Goal: Check status

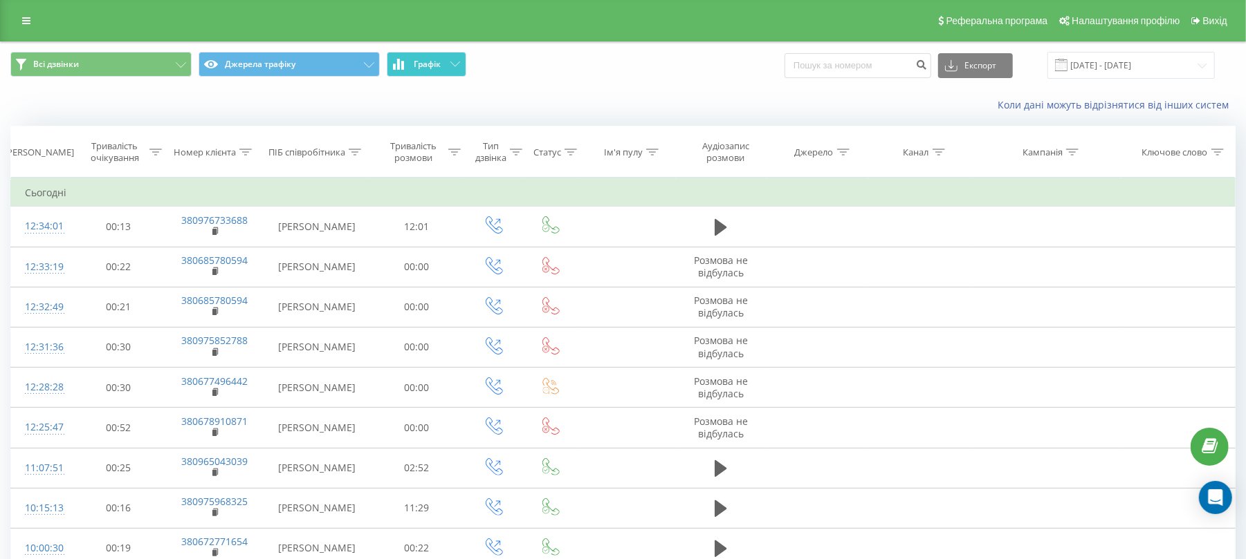
click at [432, 59] on span "Графік" at bounding box center [427, 64] width 27 height 10
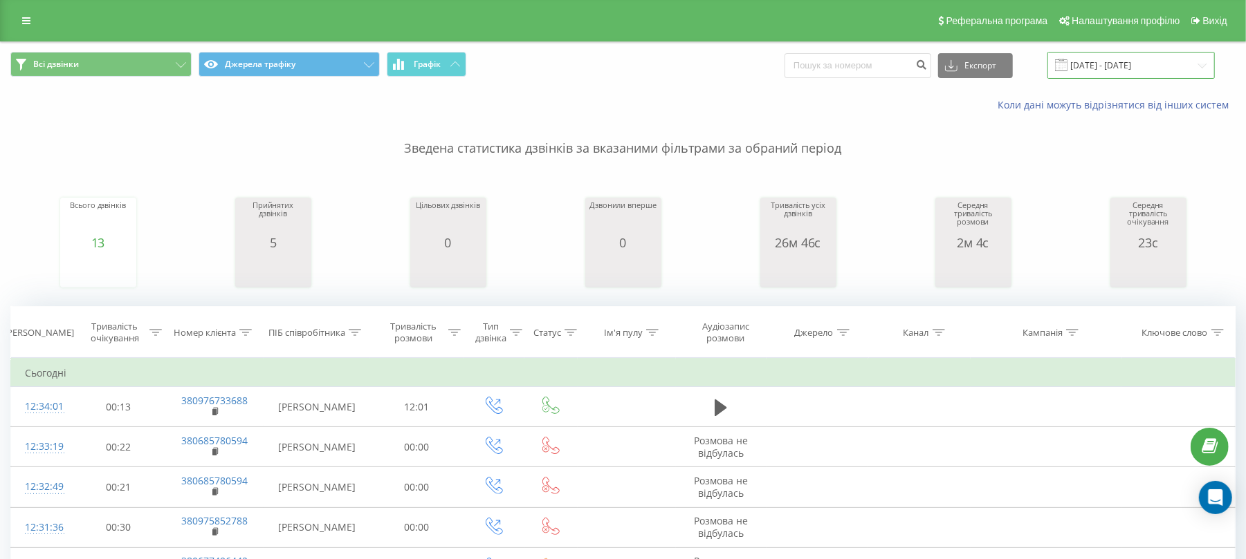
click at [1130, 65] on input "[DATE] - [DATE]" at bounding box center [1130, 65] width 167 height 27
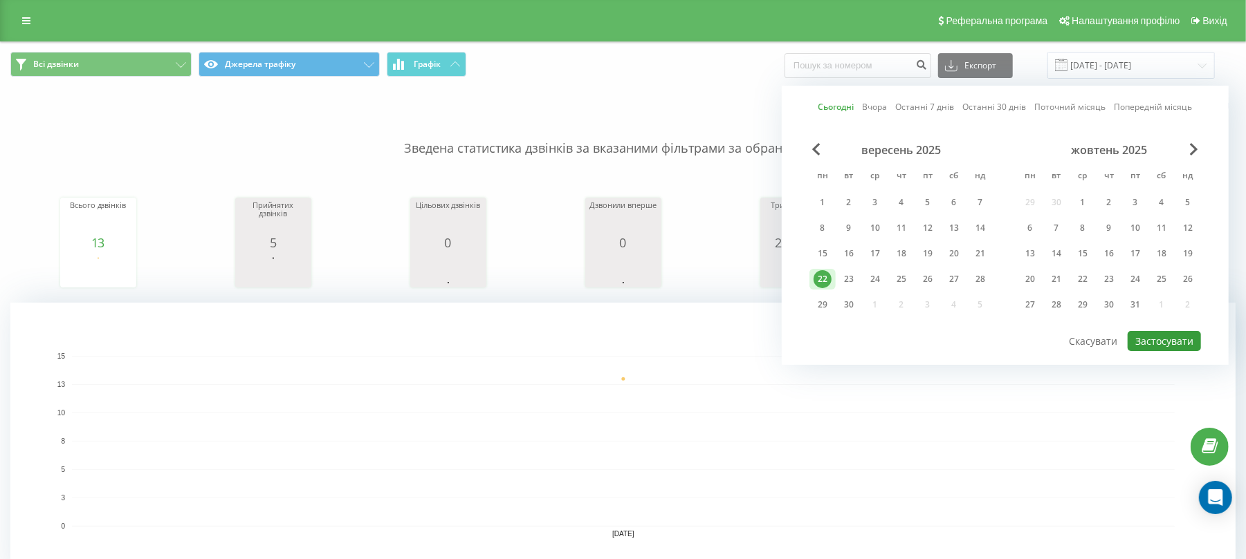
click at [1163, 346] on button "Застосувати" at bounding box center [1163, 341] width 73 height 20
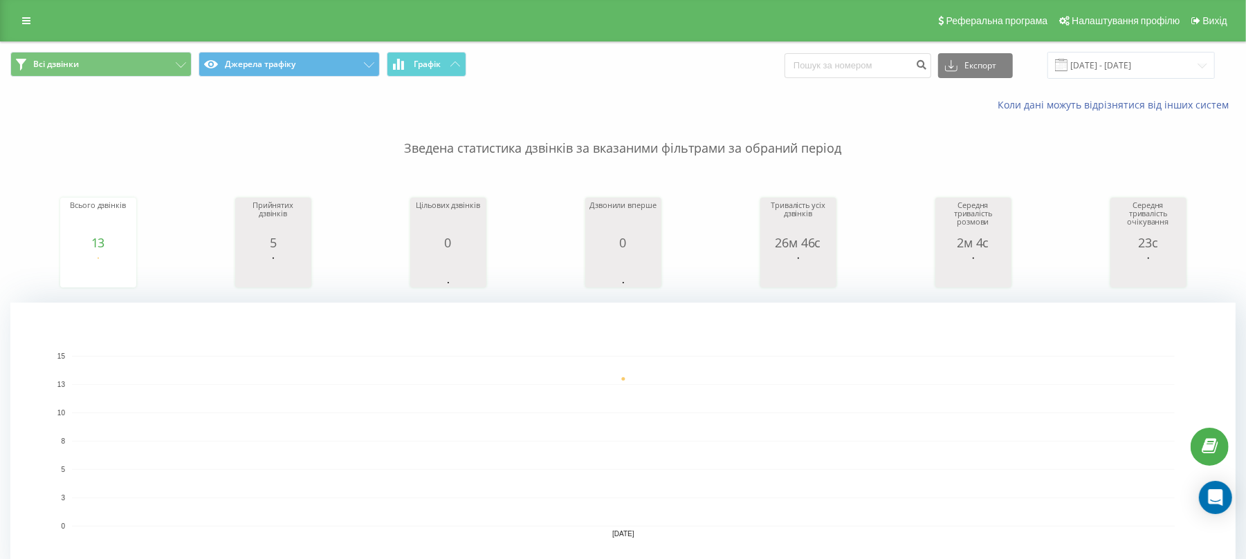
click at [1113, 47] on div "Всі дзвінки Джерела трафіку Графік Експорт .csv .xls .xlsx [DATE] - [DATE]" at bounding box center [623, 65] width 1244 height 46
click at [1121, 57] on input "[DATE] - [DATE]" at bounding box center [1130, 65] width 167 height 27
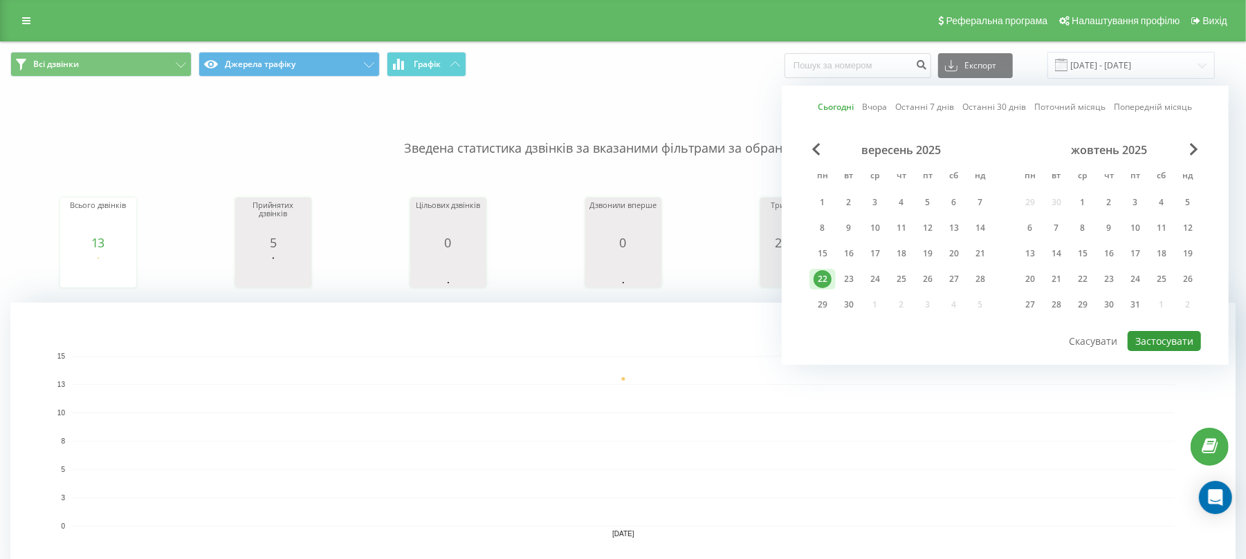
click at [1156, 344] on button "Застосувати" at bounding box center [1163, 341] width 73 height 20
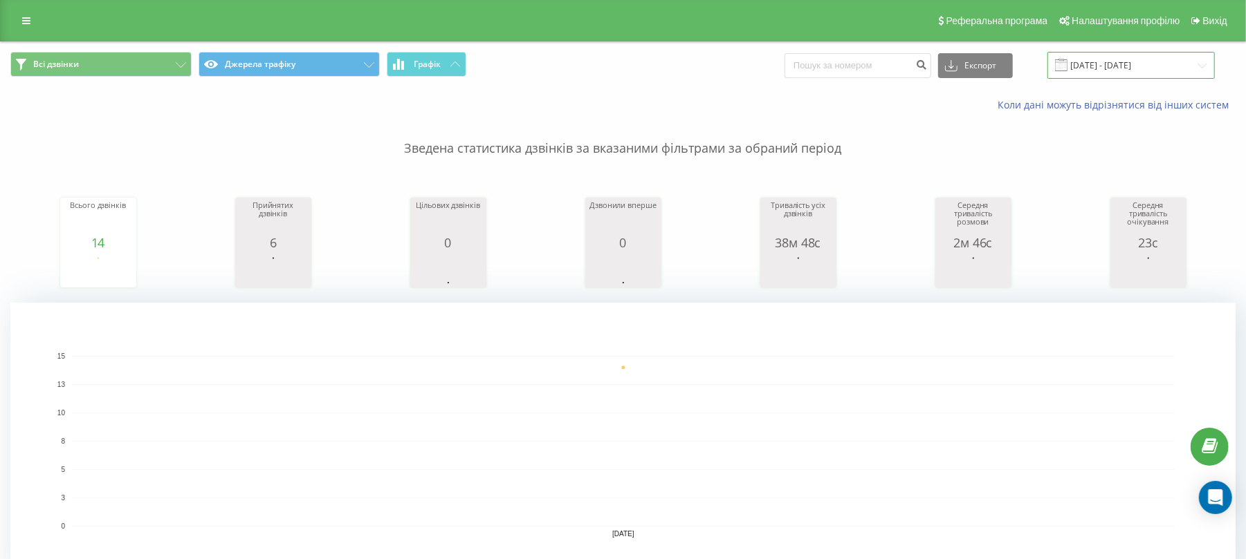
click at [1123, 65] on input "[DATE] - [DATE]" at bounding box center [1130, 65] width 167 height 27
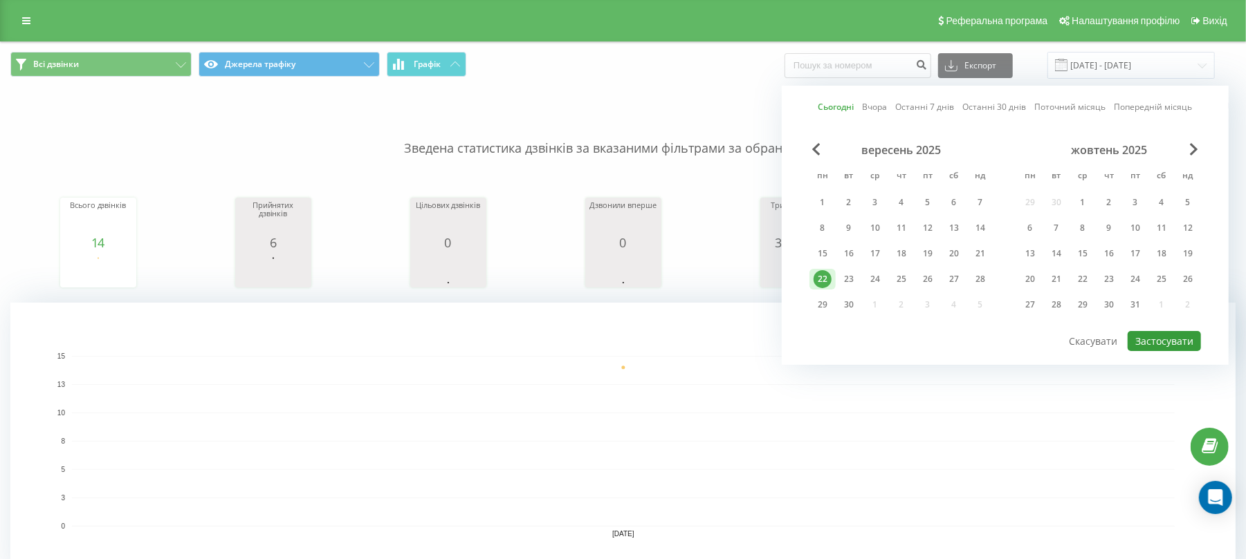
click at [1176, 344] on button "Застосувати" at bounding box center [1163, 341] width 73 height 20
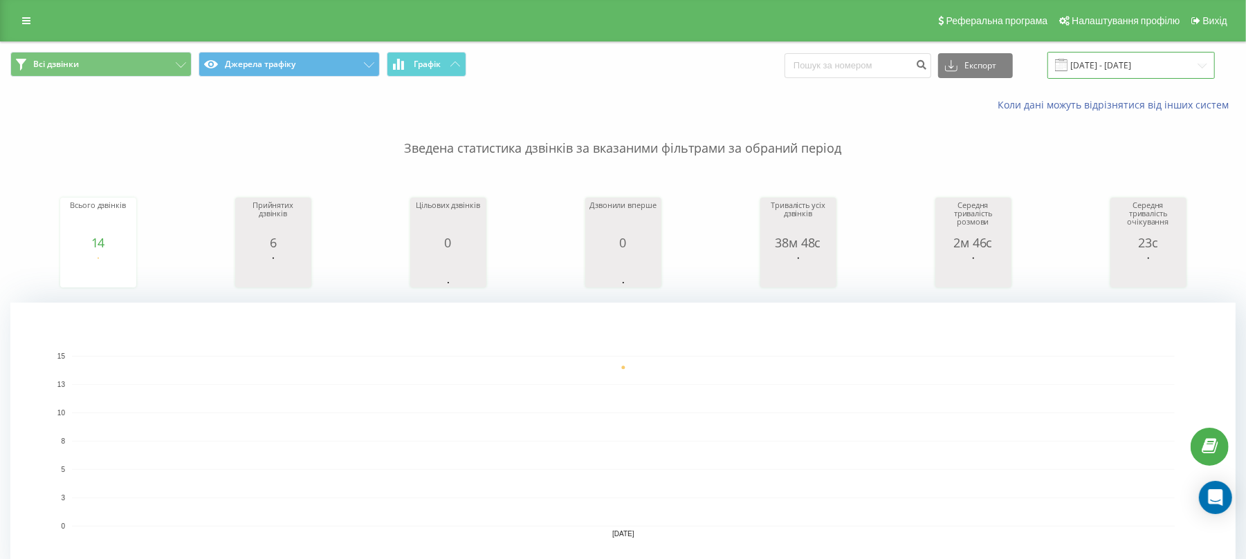
click at [1133, 77] on input "[DATE] - [DATE]" at bounding box center [1130, 65] width 167 height 27
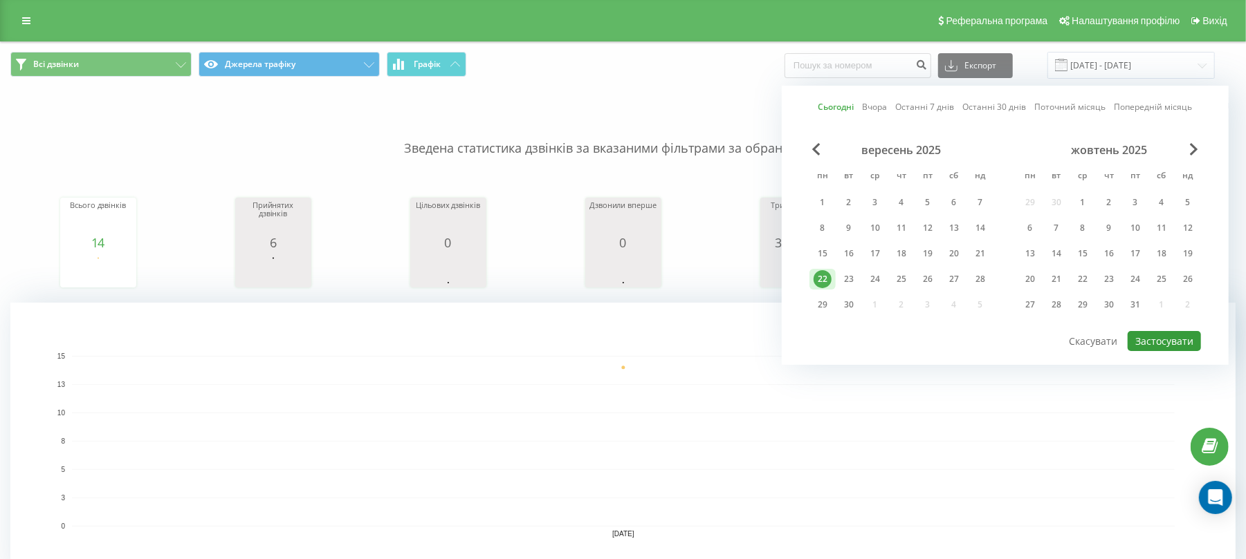
click at [1148, 344] on button "Застосувати" at bounding box center [1163, 341] width 73 height 20
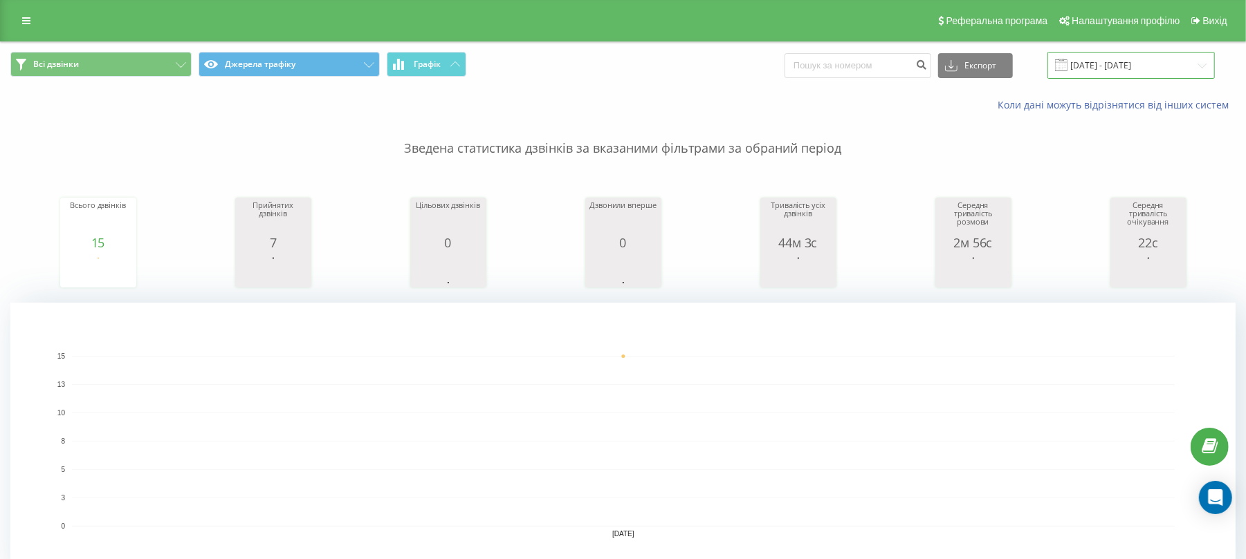
click at [1087, 68] on input "[DATE] - [DATE]" at bounding box center [1130, 65] width 167 height 27
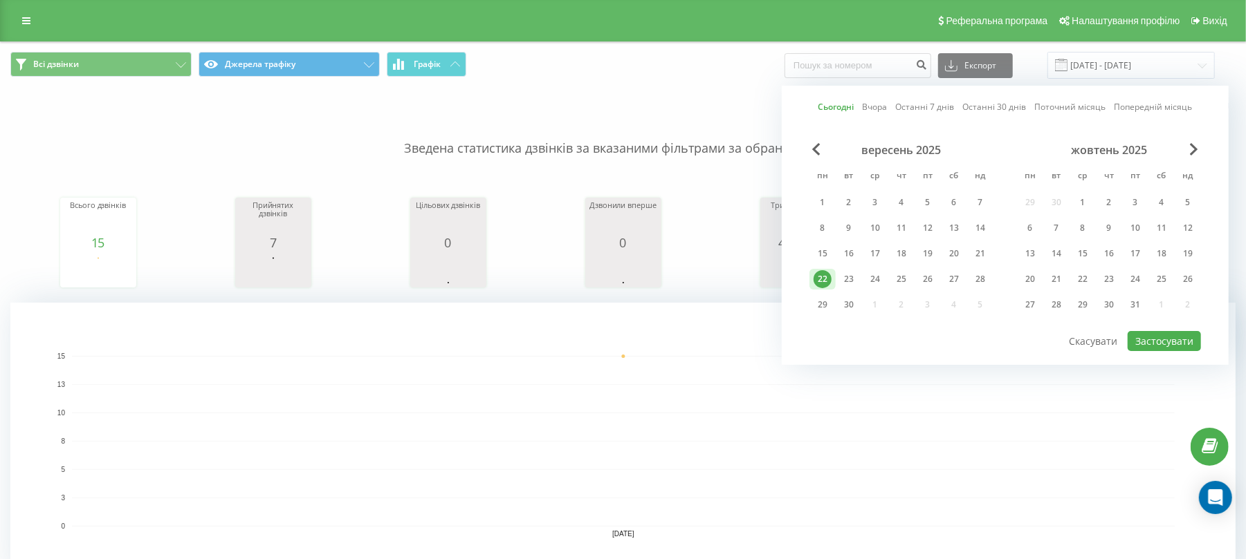
click at [1160, 327] on div "вересень 2025 пн вт ср чт пт сб нд 1 2 3 4 5 6 7 8 9 10 11 12 13 14 15 16 17 18…" at bounding box center [1004, 236] width 391 height 187
click at [1163, 333] on button "Застосувати" at bounding box center [1163, 341] width 73 height 20
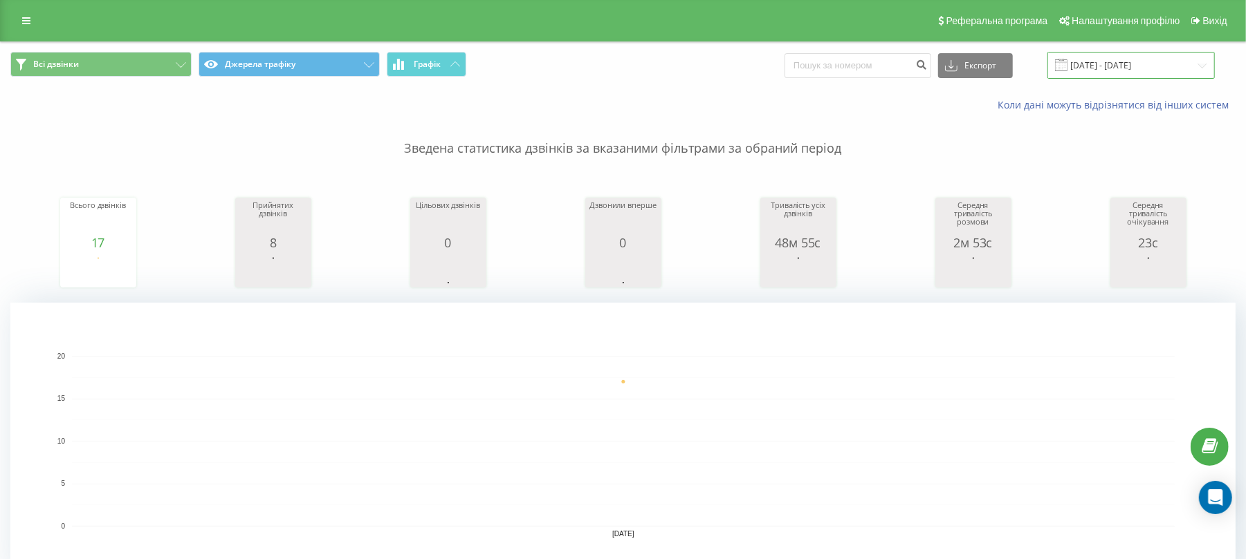
click at [1099, 59] on input "[DATE] - [DATE]" at bounding box center [1130, 65] width 167 height 27
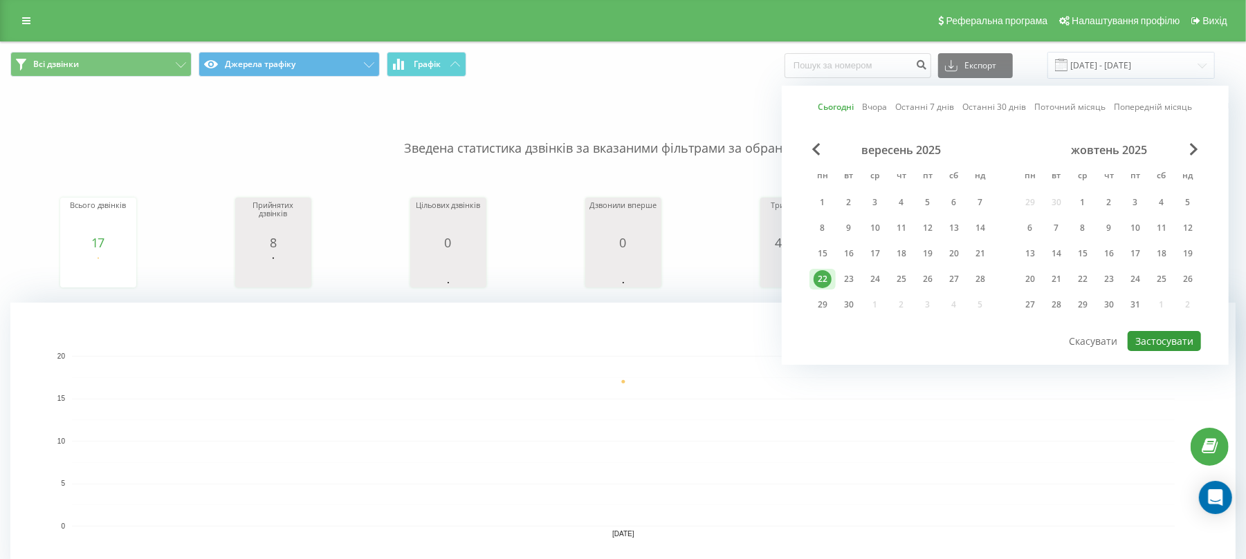
click at [1157, 340] on button "Застосувати" at bounding box center [1163, 341] width 73 height 20
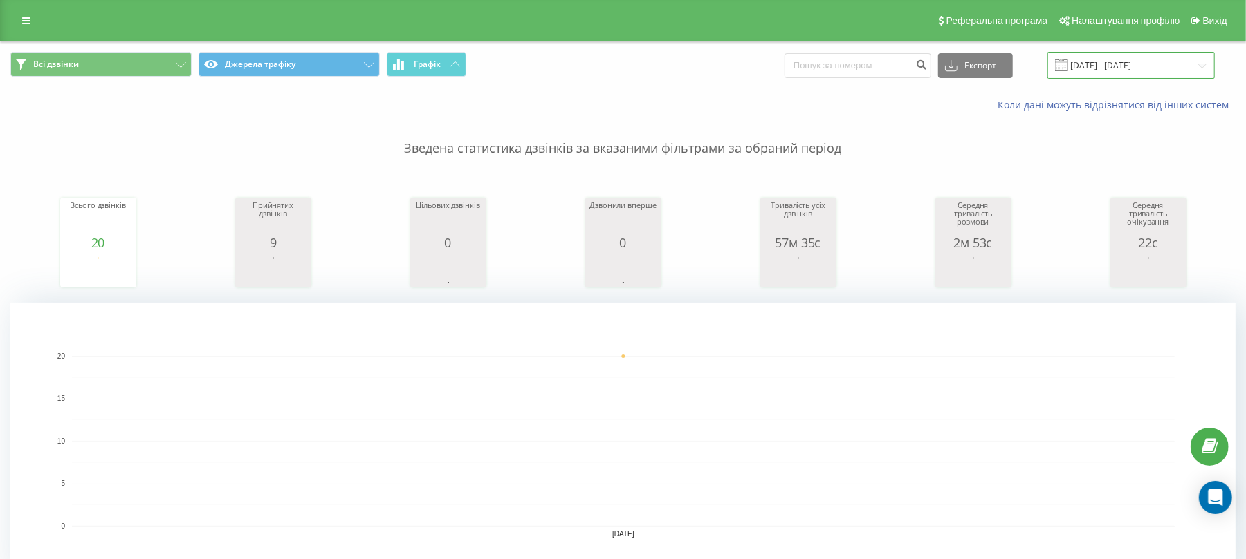
drag, startPoint x: 1162, startPoint y: 62, endPoint x: 1160, endPoint y: 77, distance: 15.3
click at [1162, 62] on input "[DATE] - [DATE]" at bounding box center [1130, 65] width 167 height 27
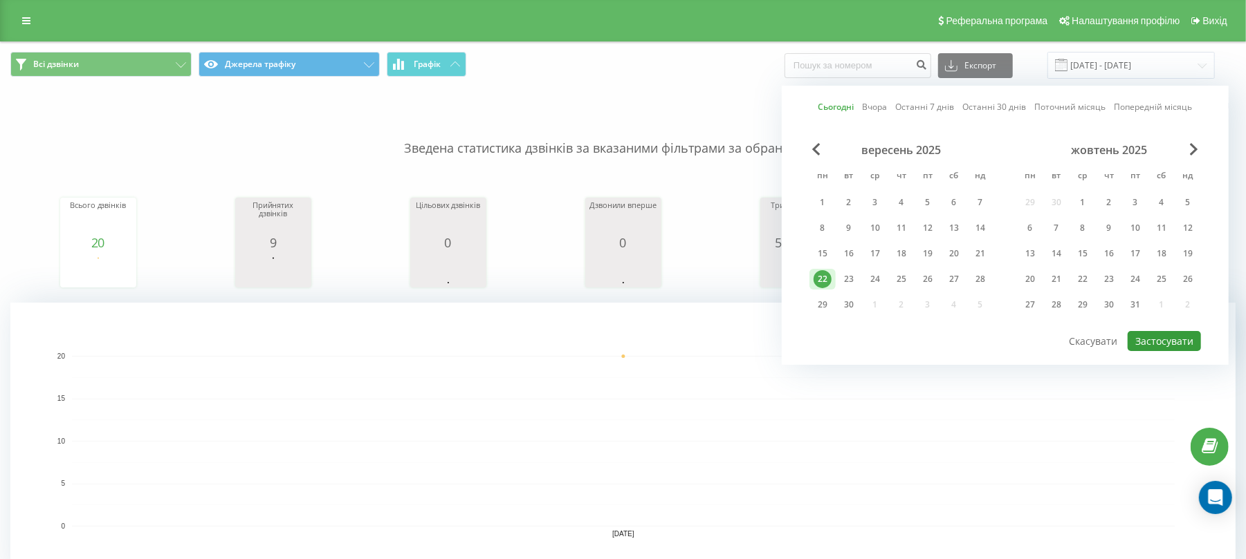
click at [1163, 341] on button "Застосувати" at bounding box center [1163, 341] width 73 height 20
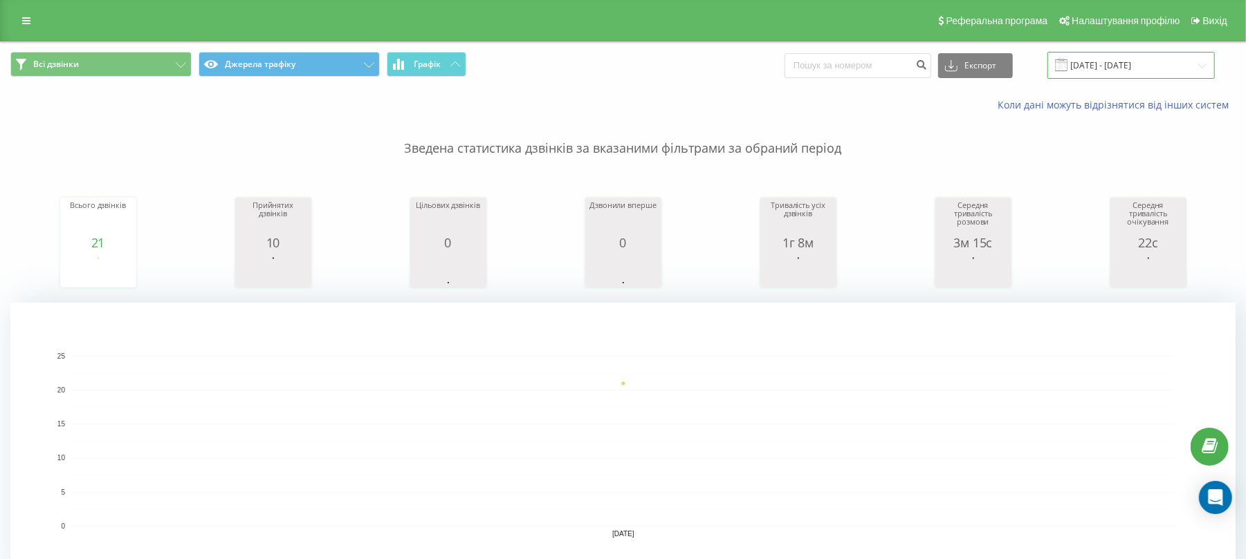
drag, startPoint x: 1148, startPoint y: 65, endPoint x: 1146, endPoint y: 72, distance: 7.2
click at [1147, 65] on input "[DATE] - [DATE]" at bounding box center [1130, 65] width 167 height 27
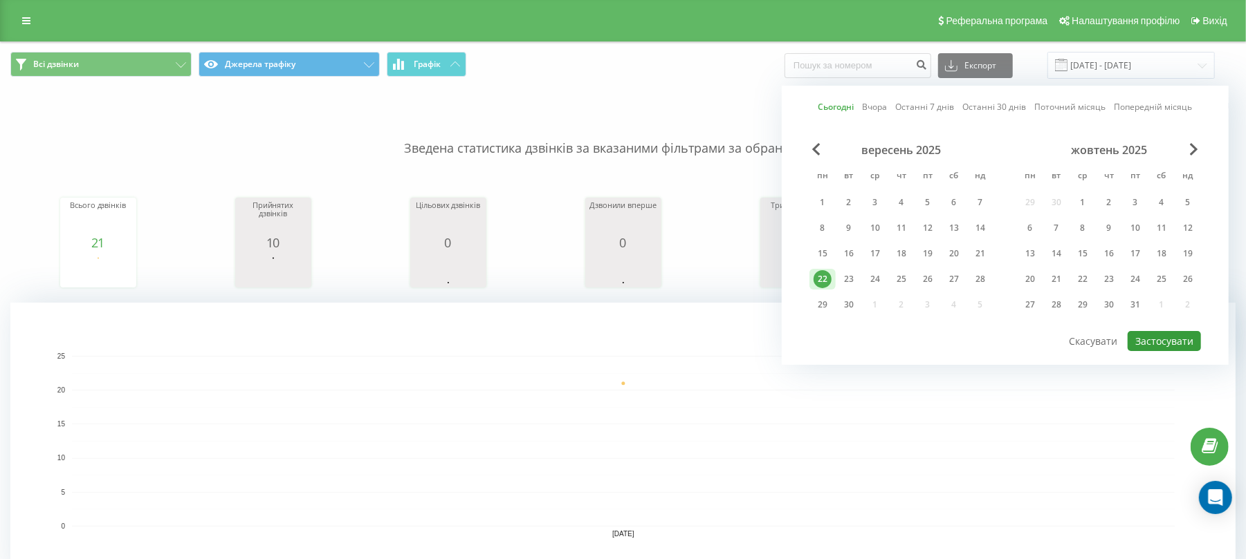
click at [1179, 344] on button "Застосувати" at bounding box center [1163, 341] width 73 height 20
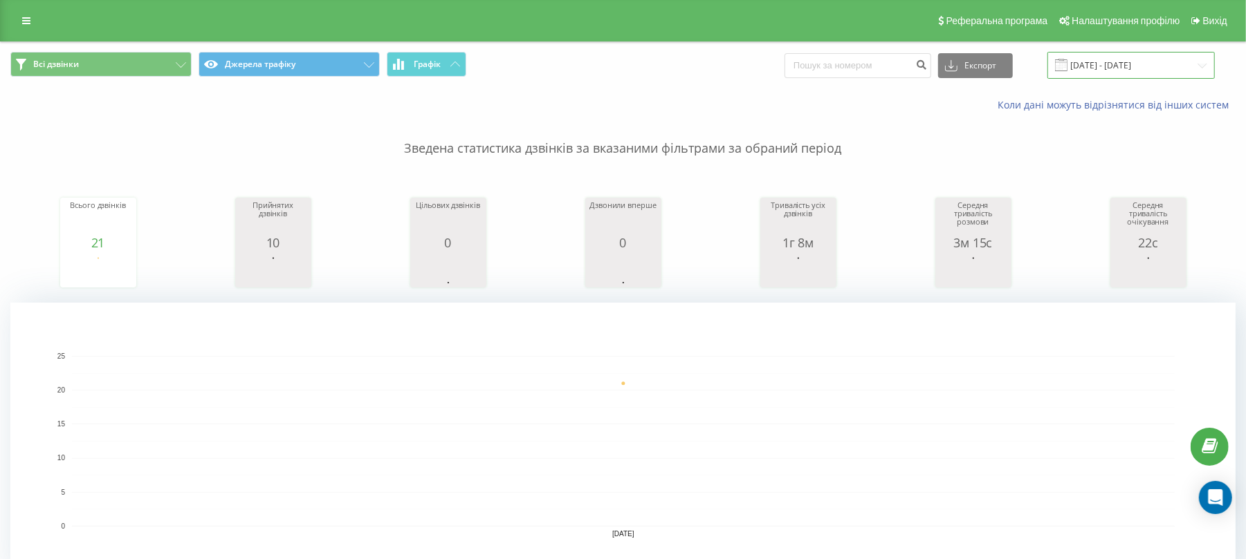
click at [1082, 66] on input "[DATE] - [DATE]" at bounding box center [1130, 65] width 167 height 27
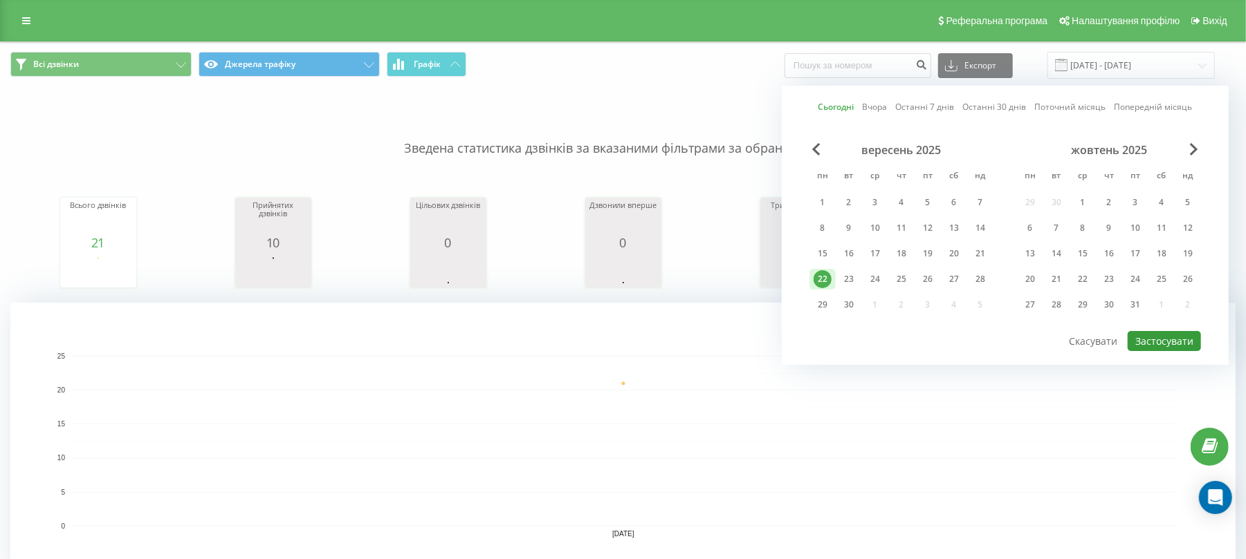
drag, startPoint x: 1162, startPoint y: 335, endPoint x: 1140, endPoint y: 349, distance: 26.1
click at [1162, 335] on button "Застосувати" at bounding box center [1163, 341] width 73 height 20
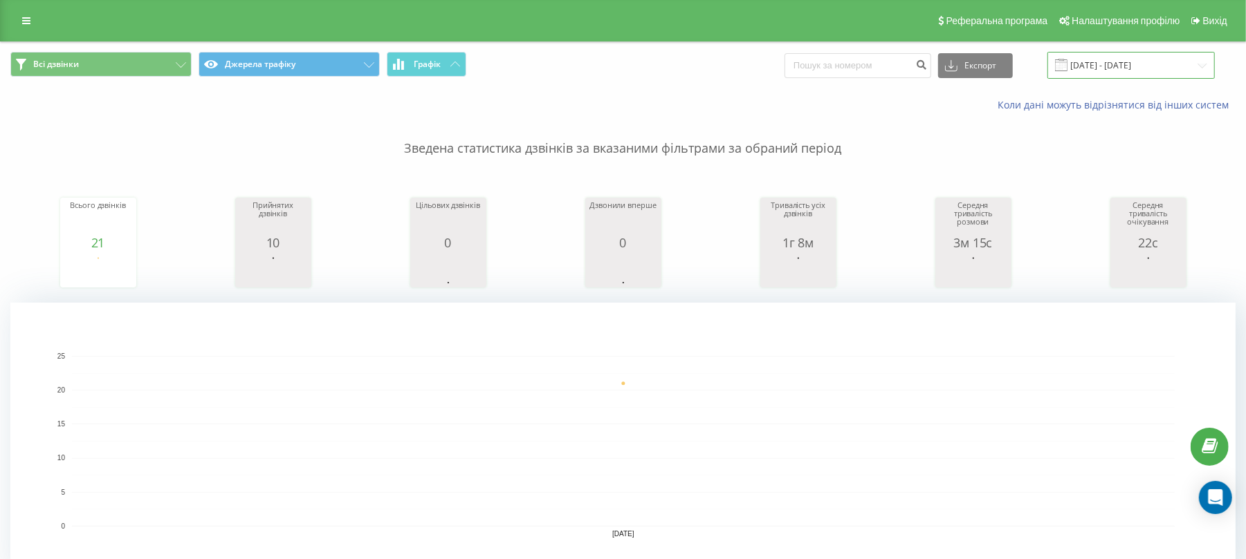
click at [1179, 62] on input "[DATE] - [DATE]" at bounding box center [1130, 65] width 167 height 27
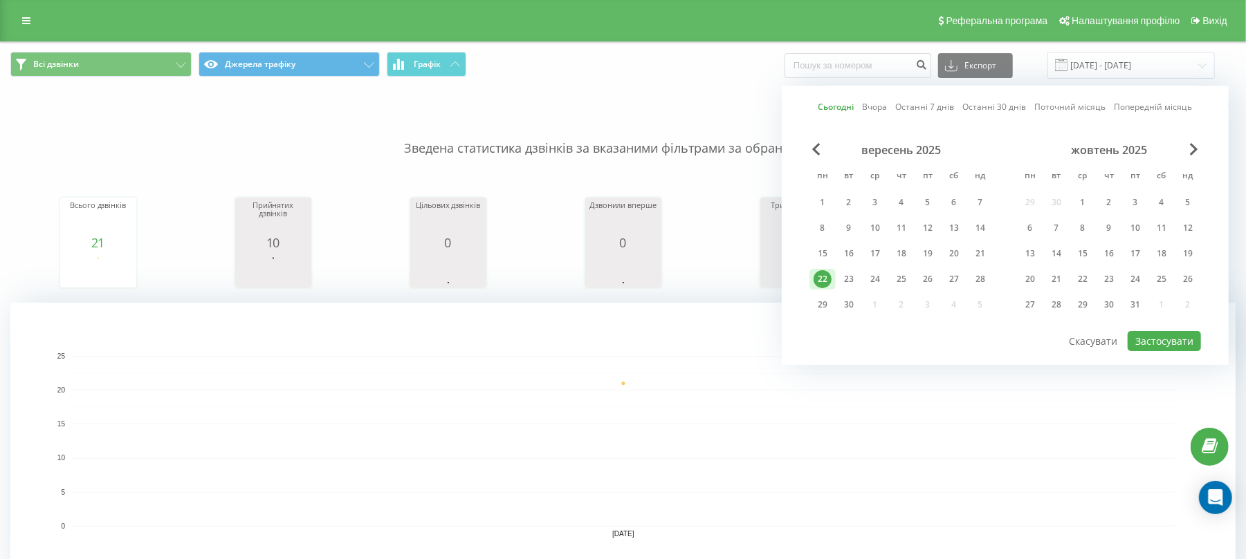
click at [1199, 352] on div "Сьогодні Вчора Останні 7 днів Останні 30 днів Поточний місяць Попередній місяць…" at bounding box center [1004, 225] width 447 height 279
click at [1183, 349] on button "Застосувати" at bounding box center [1163, 341] width 73 height 20
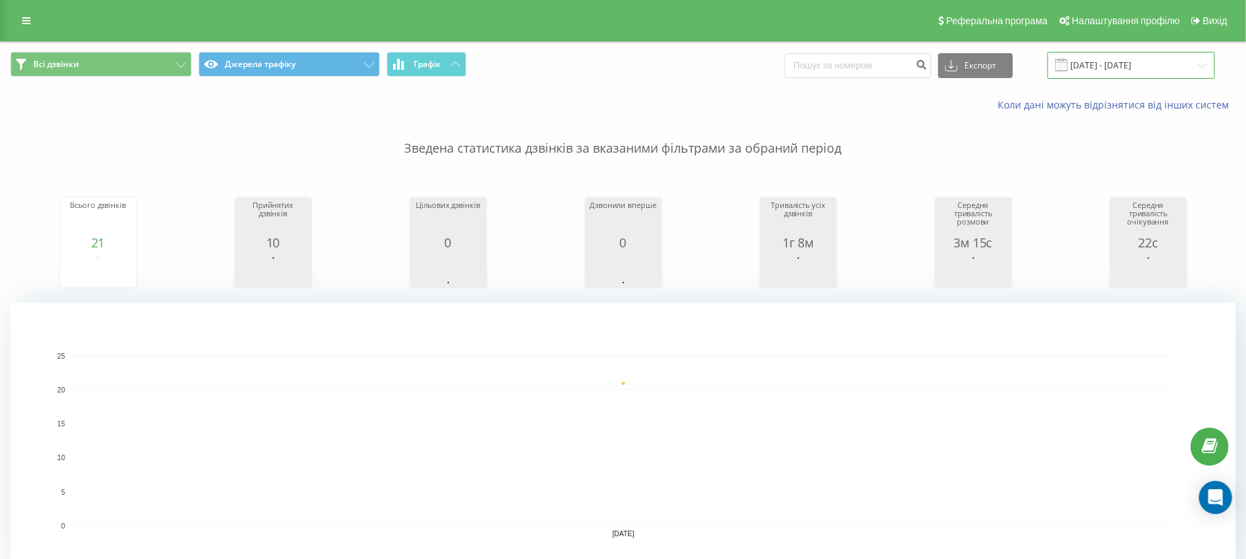
click at [1165, 64] on input "[DATE] - [DATE]" at bounding box center [1130, 65] width 167 height 27
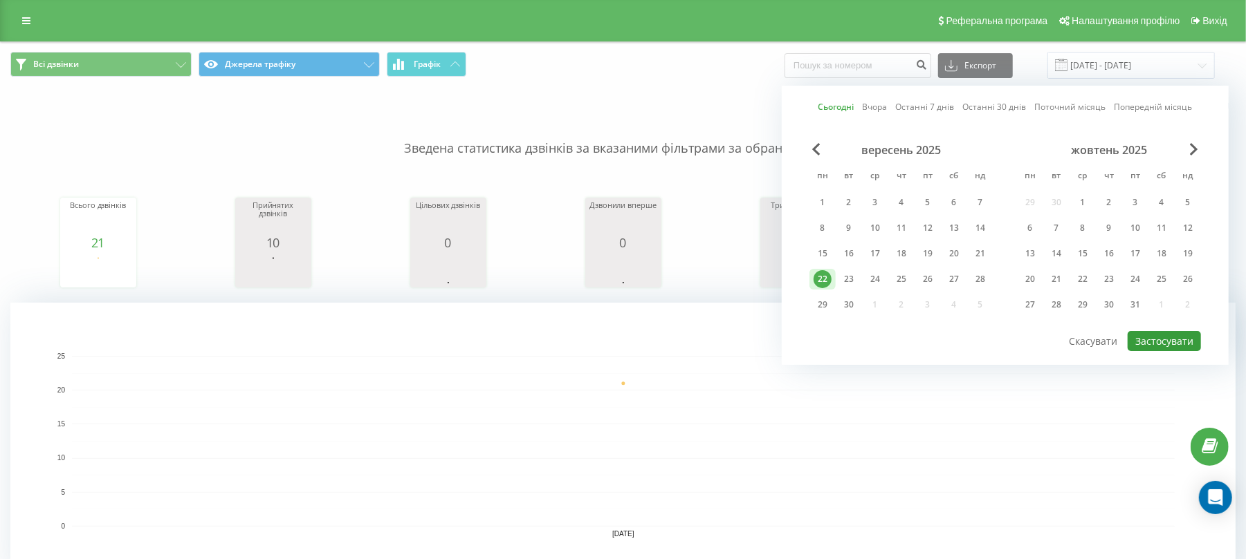
click at [1182, 338] on button "Застосувати" at bounding box center [1163, 341] width 73 height 20
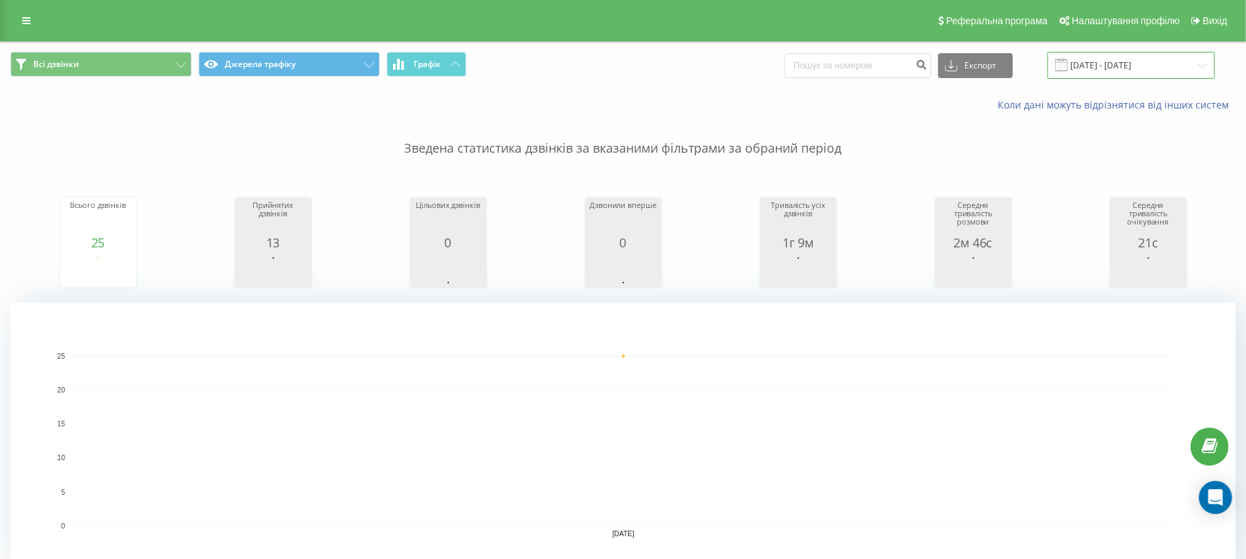
click at [1149, 68] on input "[DATE] - [DATE]" at bounding box center [1130, 65] width 167 height 27
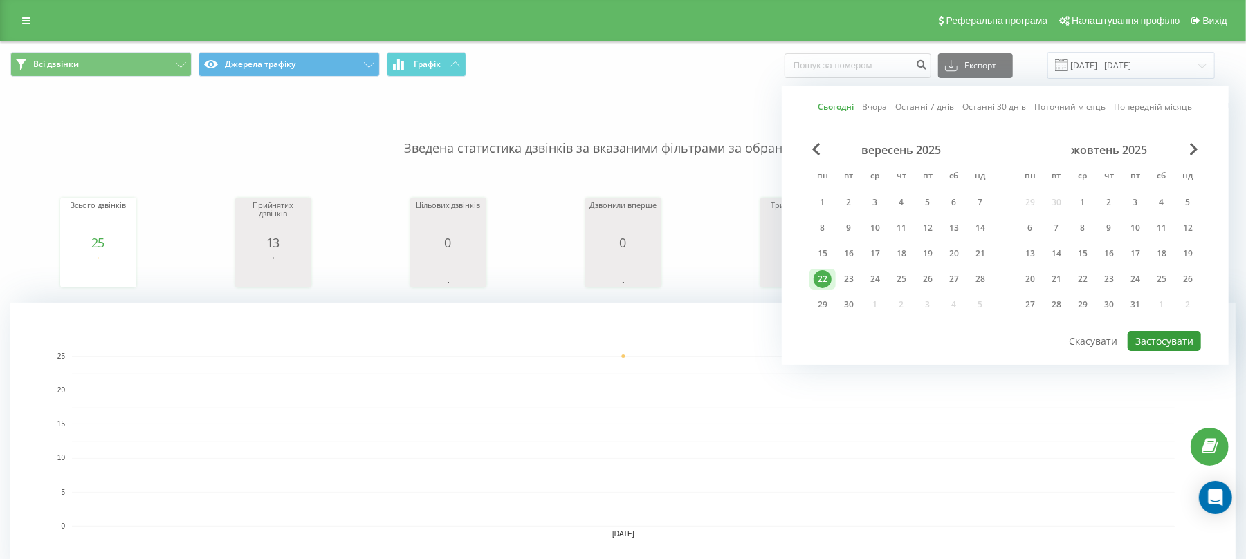
click at [1181, 338] on button "Застосувати" at bounding box center [1163, 341] width 73 height 20
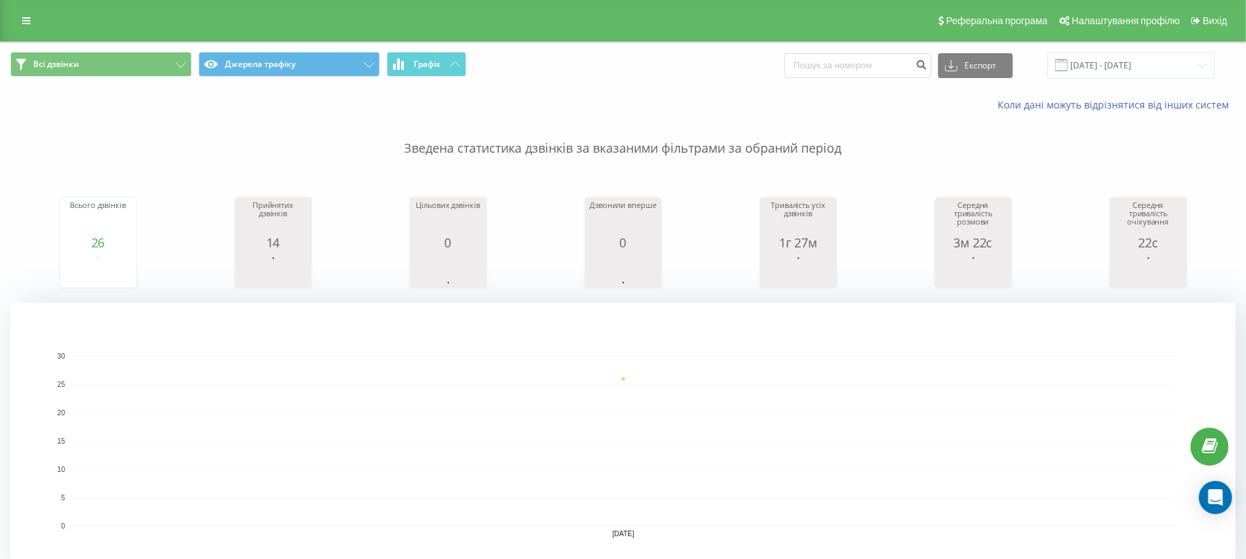
click at [1127, 93] on div "Коли дані можуть відрізнятися вiд інших систем" at bounding box center [623, 105] width 1244 height 33
click at [1116, 70] on input "[DATE] - [DATE]" at bounding box center [1130, 65] width 167 height 27
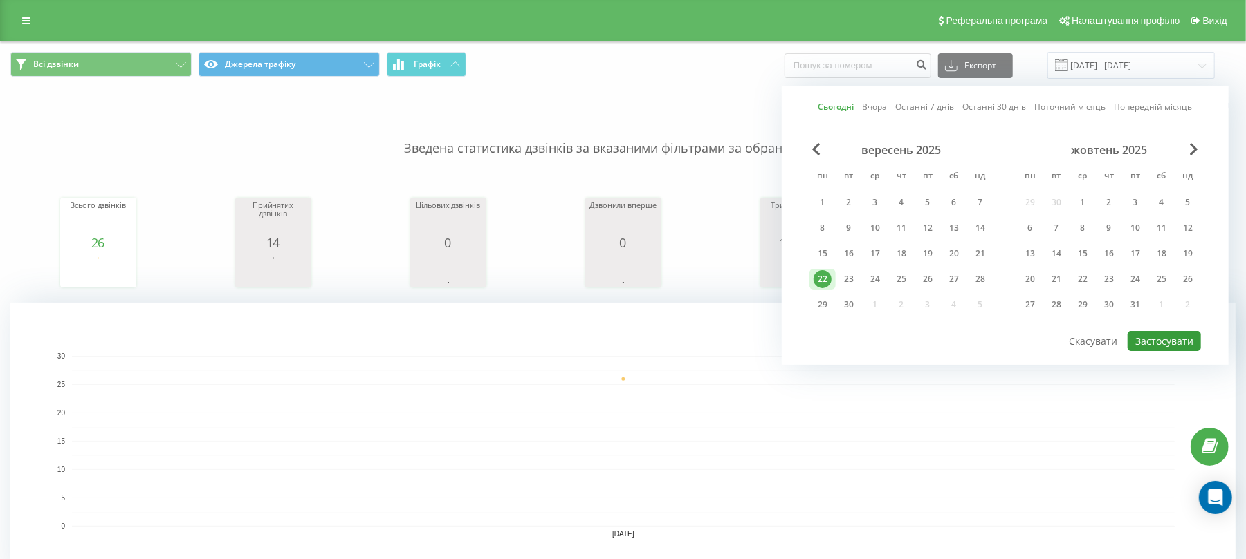
click at [1151, 336] on button "Застосувати" at bounding box center [1163, 341] width 73 height 20
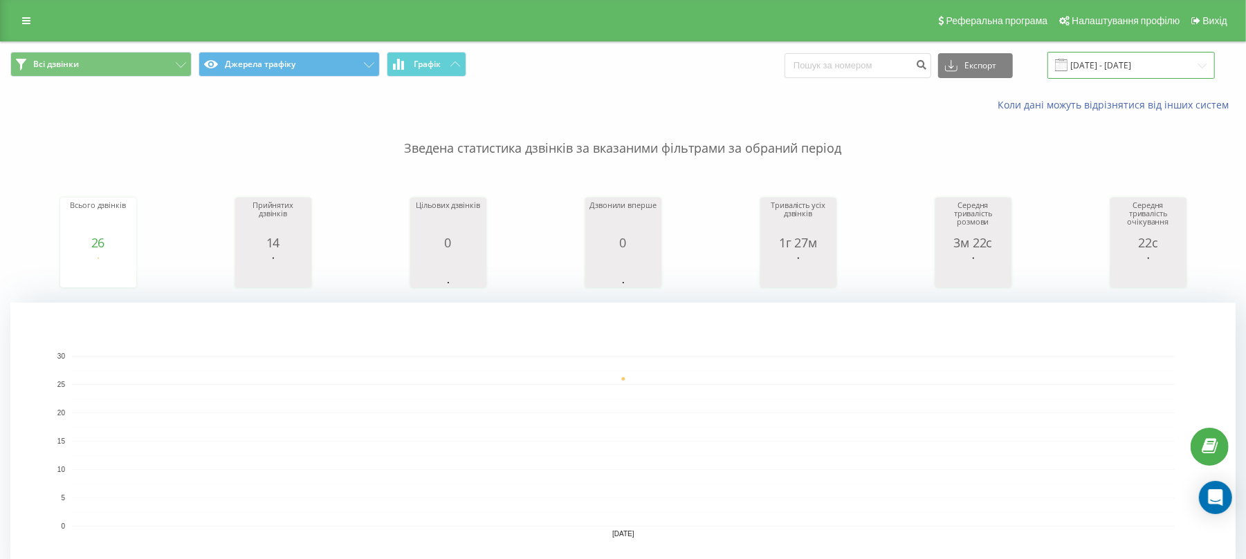
click at [1096, 64] on input "[DATE] - [DATE]" at bounding box center [1130, 65] width 167 height 27
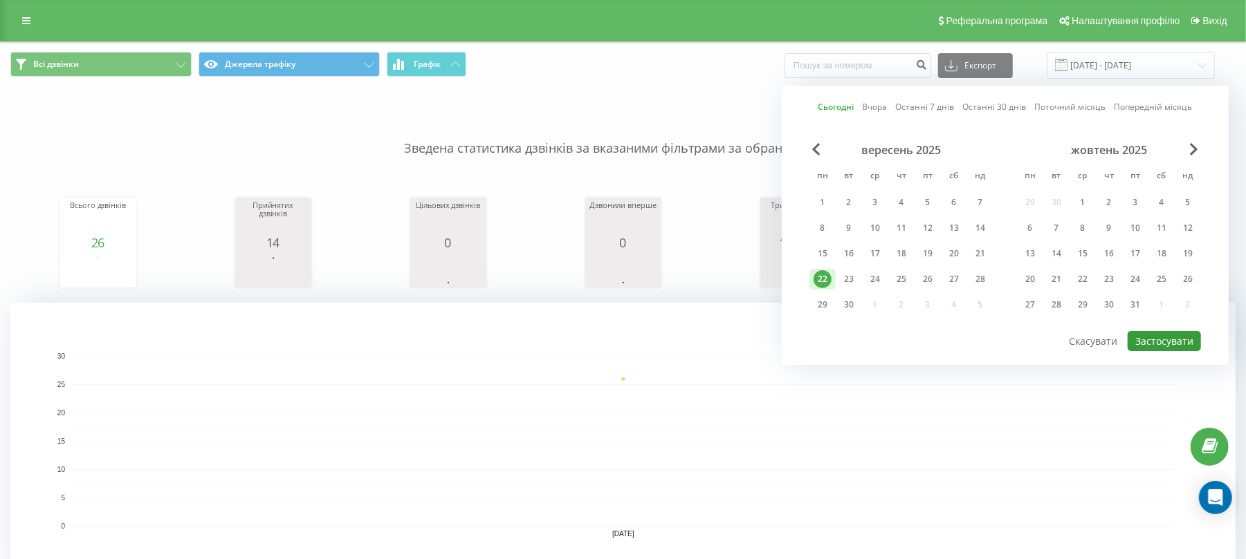
click at [1145, 333] on button "Застосувати" at bounding box center [1163, 341] width 73 height 20
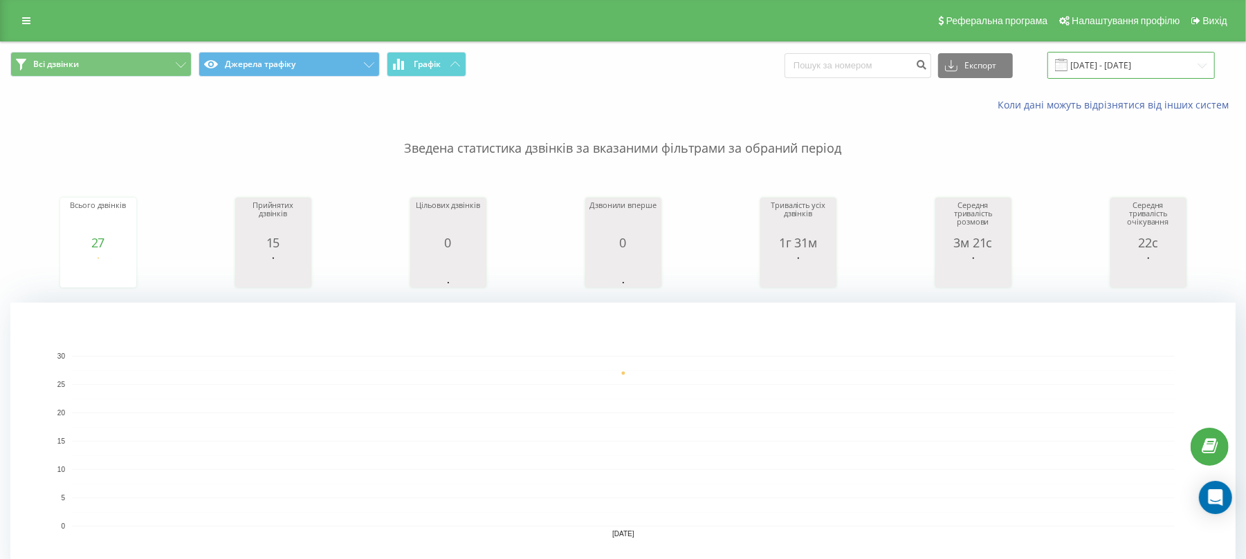
click at [1121, 73] on input "[DATE] - [DATE]" at bounding box center [1130, 65] width 167 height 27
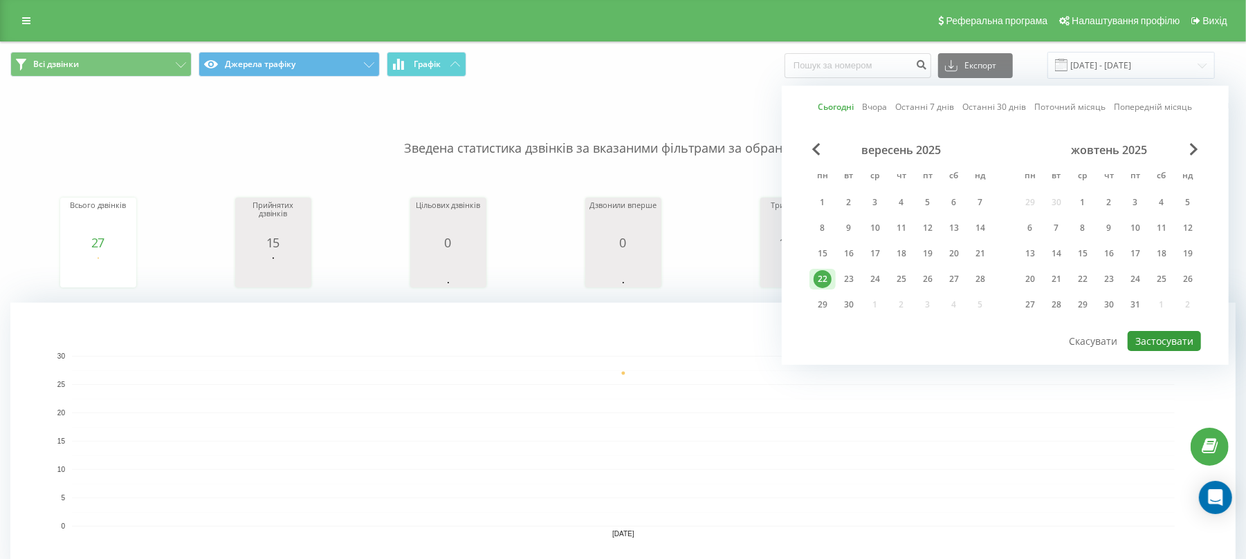
click at [1176, 335] on button "Застосувати" at bounding box center [1163, 341] width 73 height 20
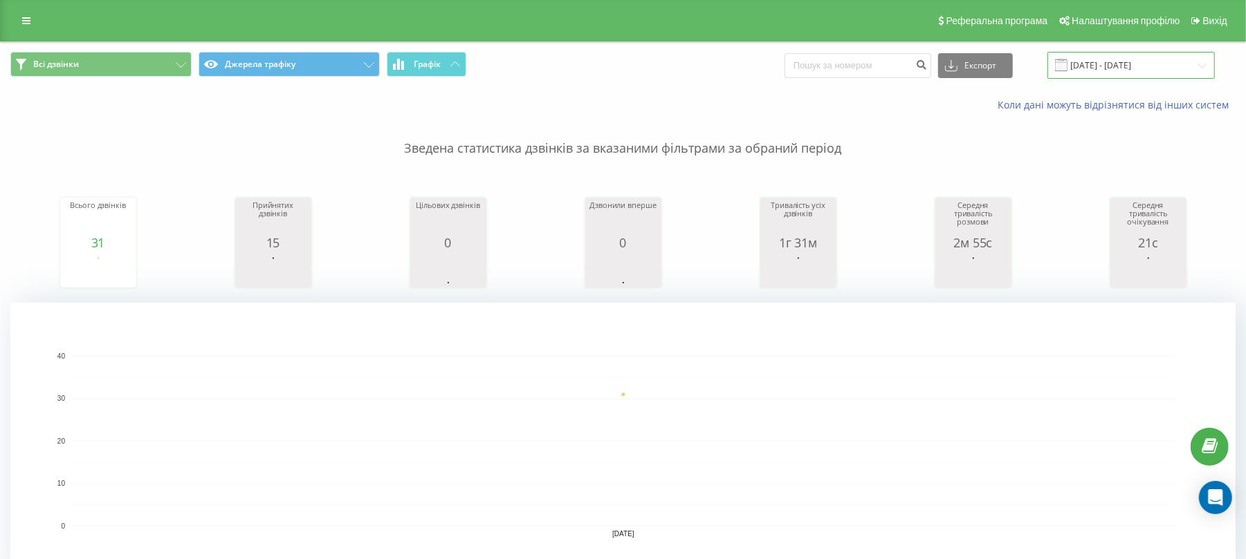
click at [1173, 57] on input "[DATE] - [DATE]" at bounding box center [1130, 65] width 167 height 27
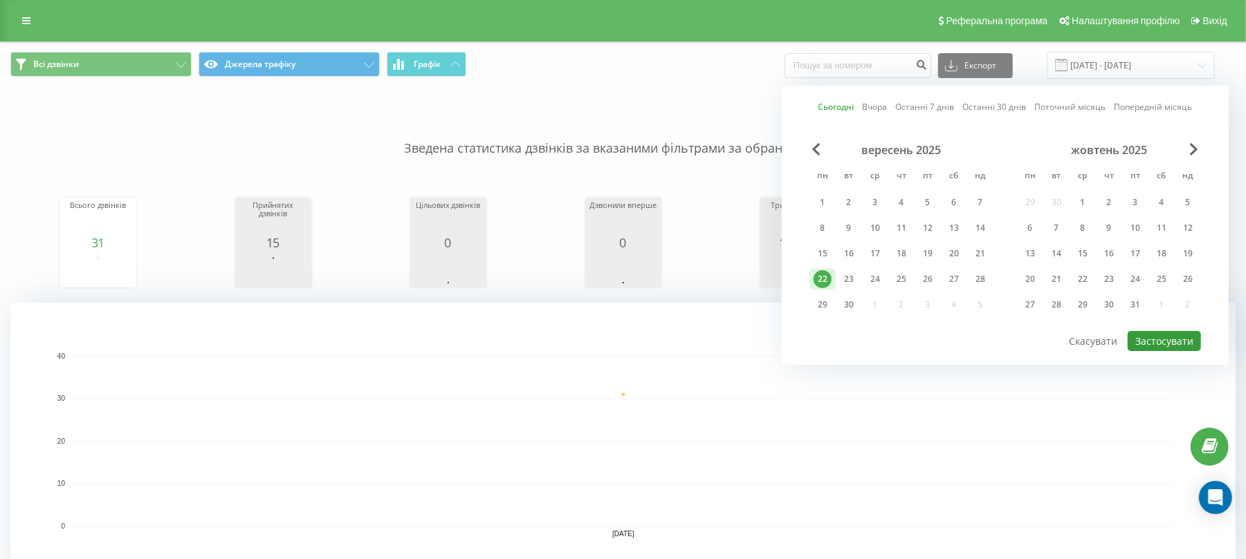
click at [1169, 344] on button "Застосувати" at bounding box center [1163, 341] width 73 height 20
